Goal: Information Seeking & Learning: Find specific page/section

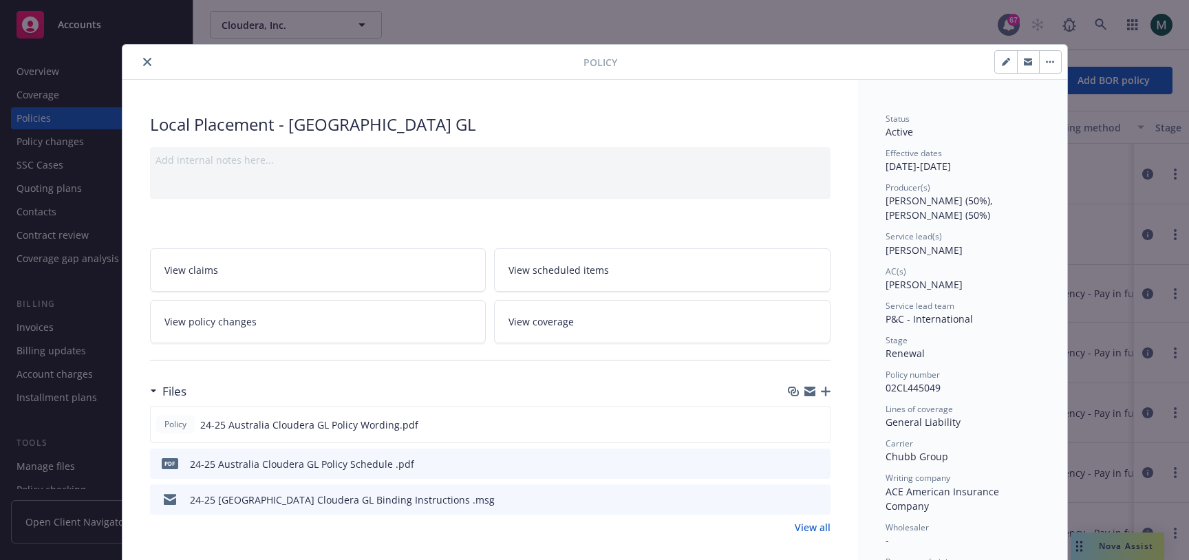
click at [705, 23] on div "Policy Local Placement - [GEOGRAPHIC_DATA] GL Add internal notes here... View c…" at bounding box center [594, 280] width 1189 height 560
click at [130, 66] on div at bounding box center [355, 62] width 455 height 17
click at [149, 63] on icon "close" at bounding box center [147, 62] width 8 height 8
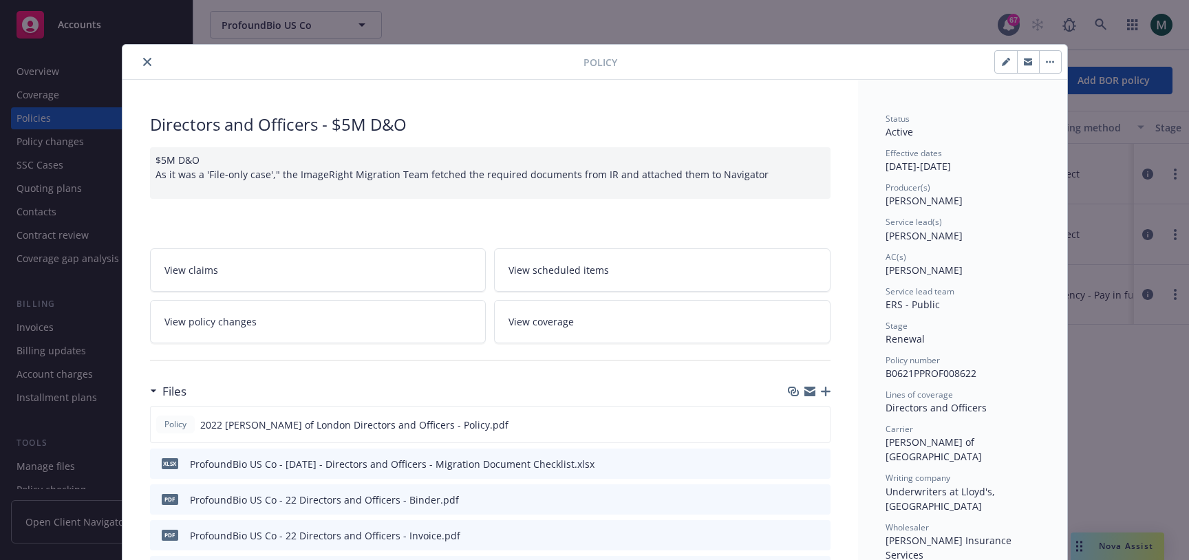
drag, startPoint x: 953, startPoint y: 236, endPoint x: 863, endPoint y: 221, distance: 91.3
click at [420, 23] on div "Policy Directors and Officers - $5M D&O $5M D&O As it was a 'File-only case'," …" at bounding box center [594, 280] width 1189 height 560
click at [426, 17] on div "Policy Directors and Officers - $5M D&O $5M D&O As it was a 'File-only case'," …" at bounding box center [594, 280] width 1189 height 560
